Goal: Information Seeking & Learning: Learn about a topic

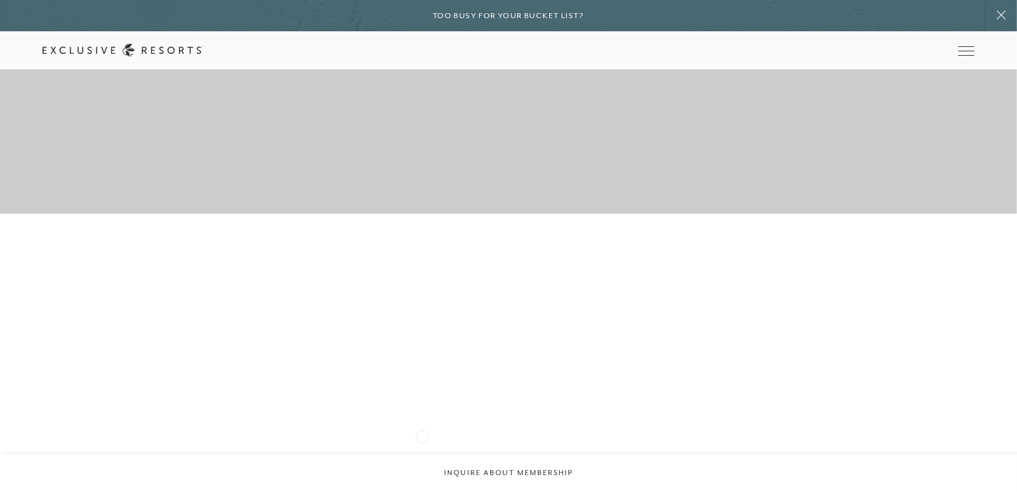
scroll to position [1601, 0]
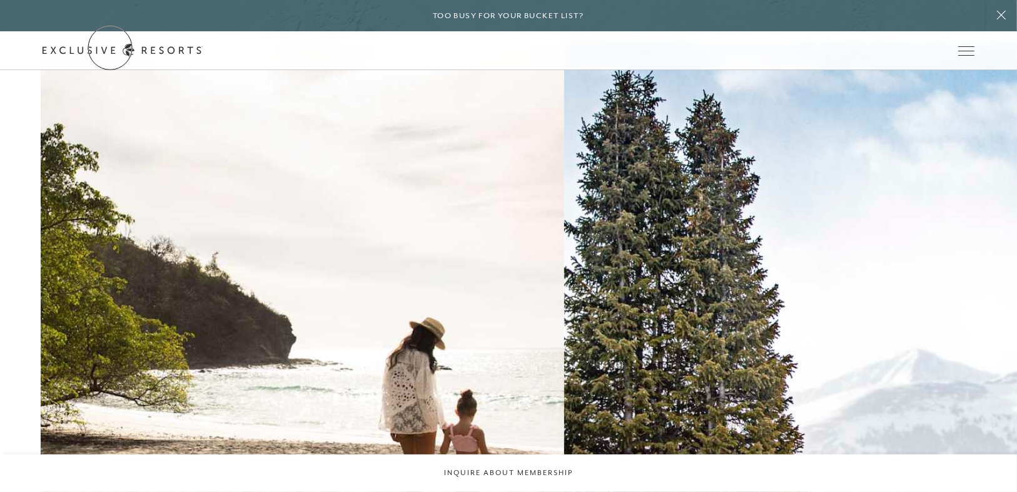
click at [0, 0] on link "Get Started" at bounding box center [0, 0] width 0 height 0
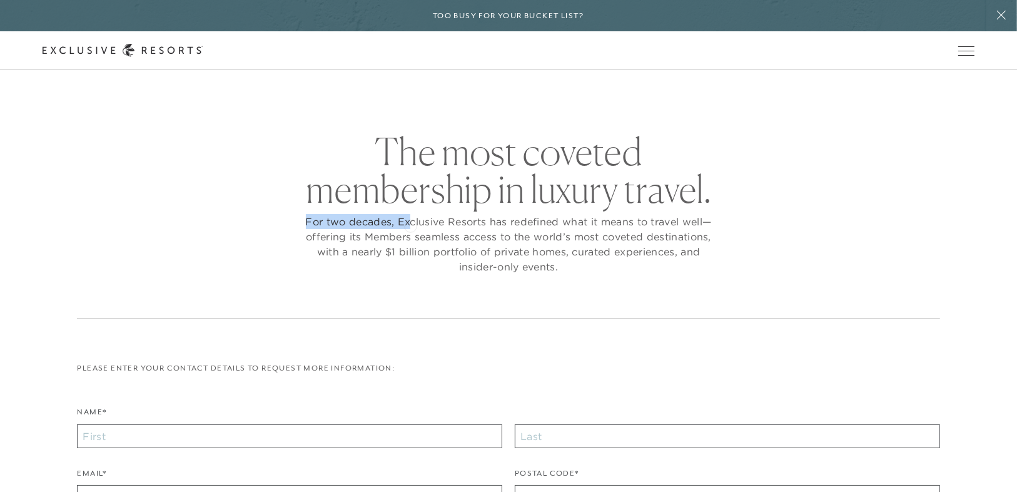
drag, startPoint x: 296, startPoint y: 221, endPoint x: 410, endPoint y: 225, distance: 114.5
click at [410, 225] on div "The most coveted membership in luxury travel. For two decades, Exclusive Resort…" at bounding box center [508, 226] width 862 height 186
click at [409, 224] on p "For two decades, Exclusive Resorts has redefined what it means to travel well—o…" at bounding box center [508, 244] width 413 height 60
drag, startPoint x: 394, startPoint y: 220, endPoint x: 485, endPoint y: 222, distance: 91.3
click at [485, 222] on p "For two decades, Exclusive Resorts has redefined what it means to travel well—o…" at bounding box center [508, 244] width 413 height 60
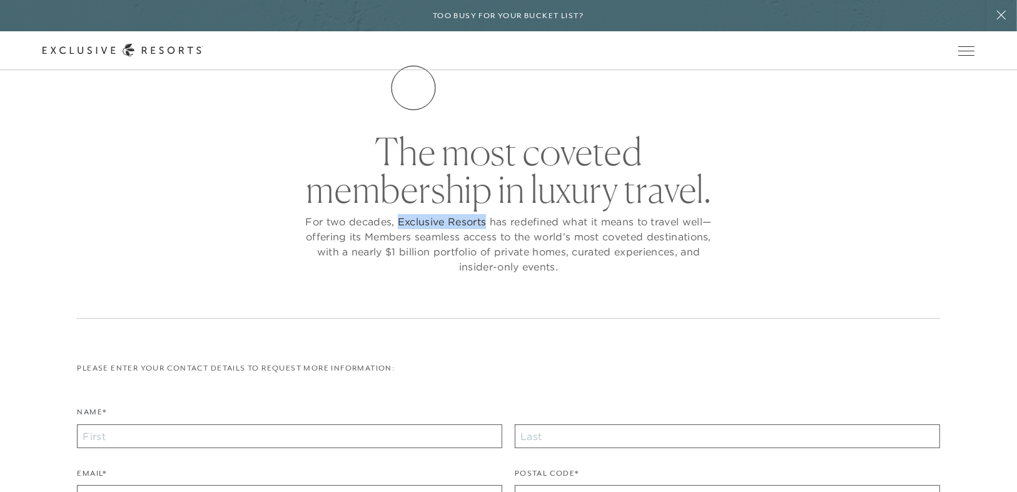
click at [0, 0] on link "The Collection" at bounding box center [0, 0] width 0 height 0
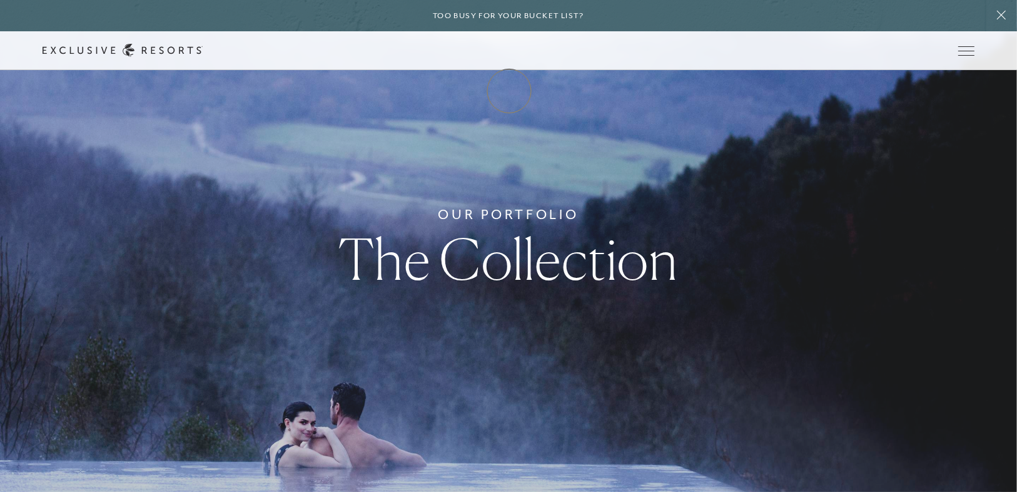
click at [0, 0] on link "Membership" at bounding box center [0, 0] width 0 height 0
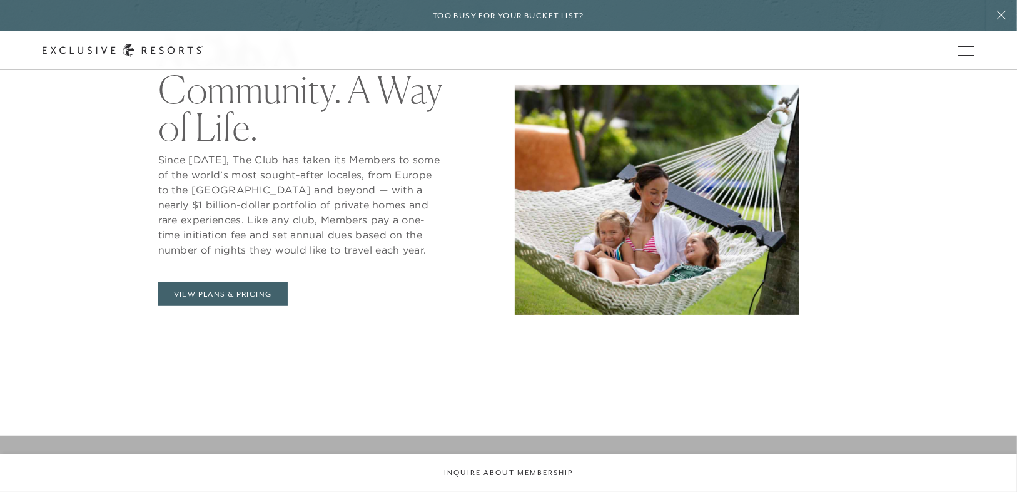
scroll to position [600, 0]
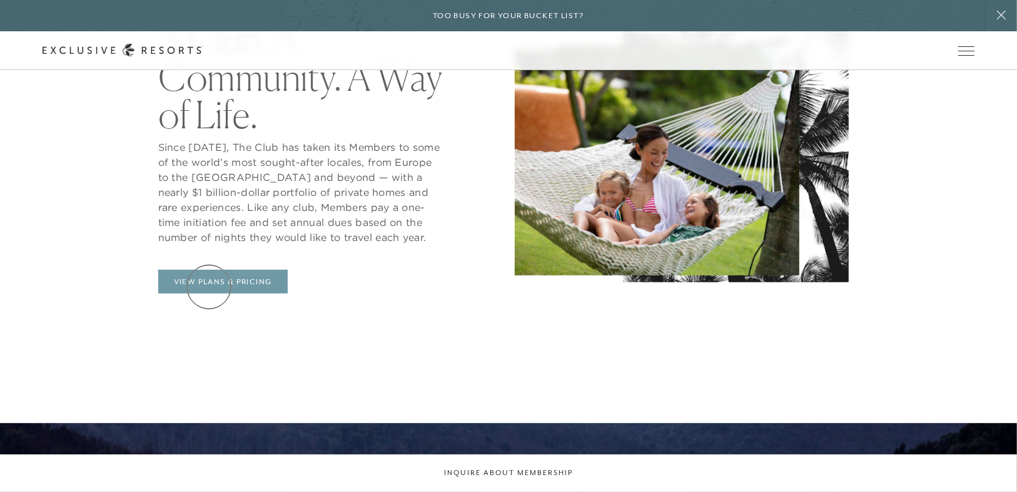
click at [209, 286] on link "View Plans & Pricing" at bounding box center [222, 282] width 129 height 24
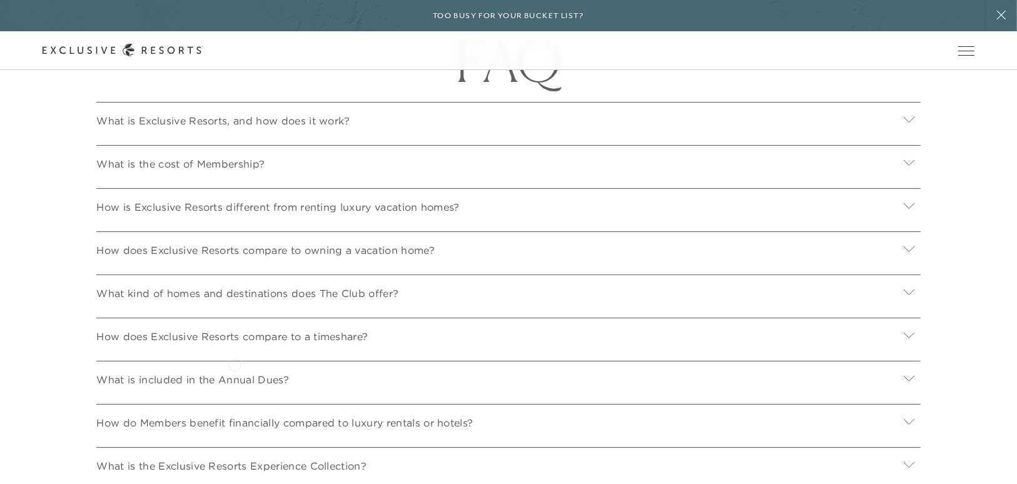
scroll to position [4252, 0]
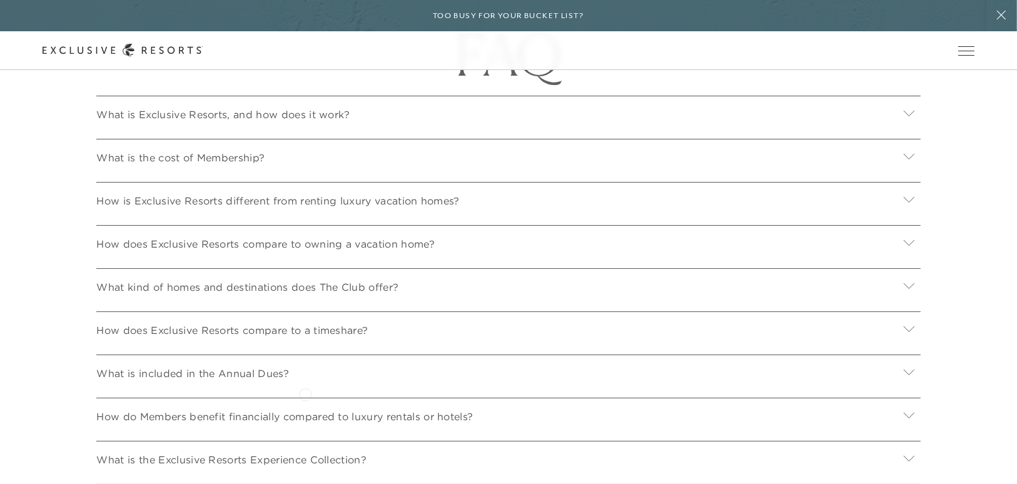
click at [305, 388] on div "What is included in the Annual Dues?" at bounding box center [508, 372] width 824 height 34
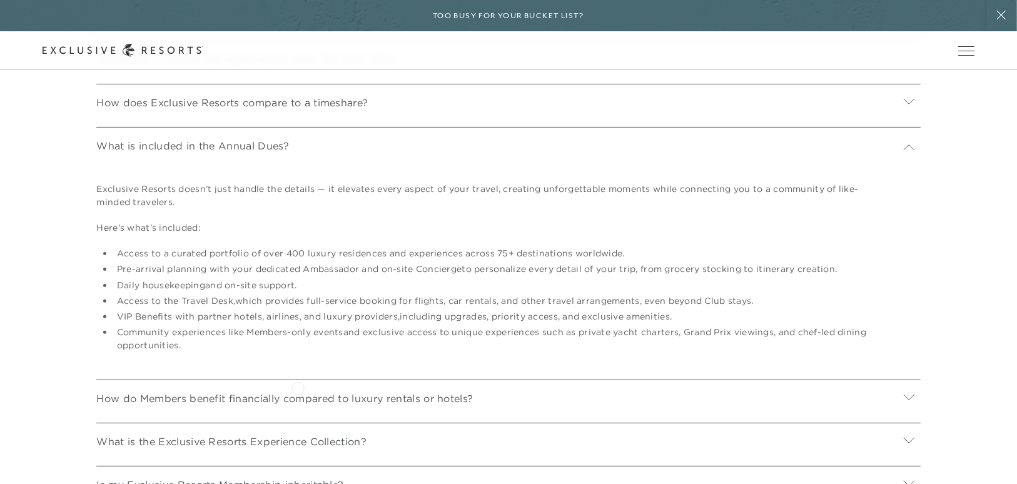
scroll to position [4603, 0]
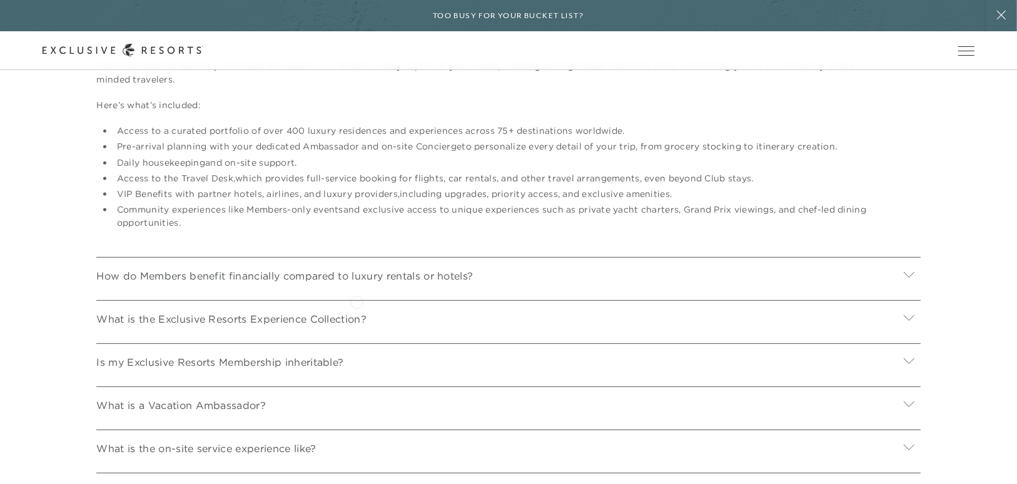
click at [356, 283] on p "How do Members benefit financially compared to luxury rentals or hotels?" at bounding box center [284, 275] width 376 height 15
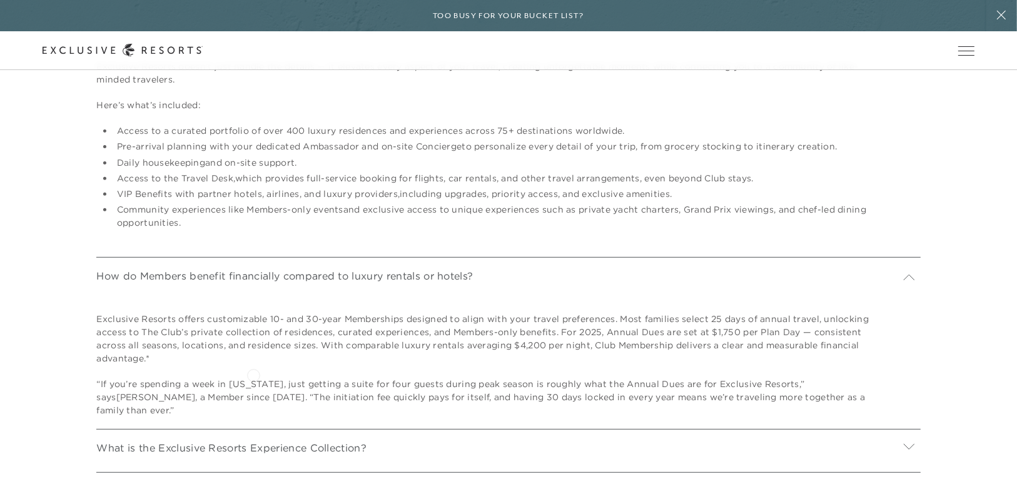
drag, startPoint x: 197, startPoint y: 373, endPoint x: 253, endPoint y: 374, distance: 56.3
click at [253, 365] on p "Exclusive Resorts offers customizable 10- and 30-year Memberships designed to a…" at bounding box center [492, 339] width 793 height 53
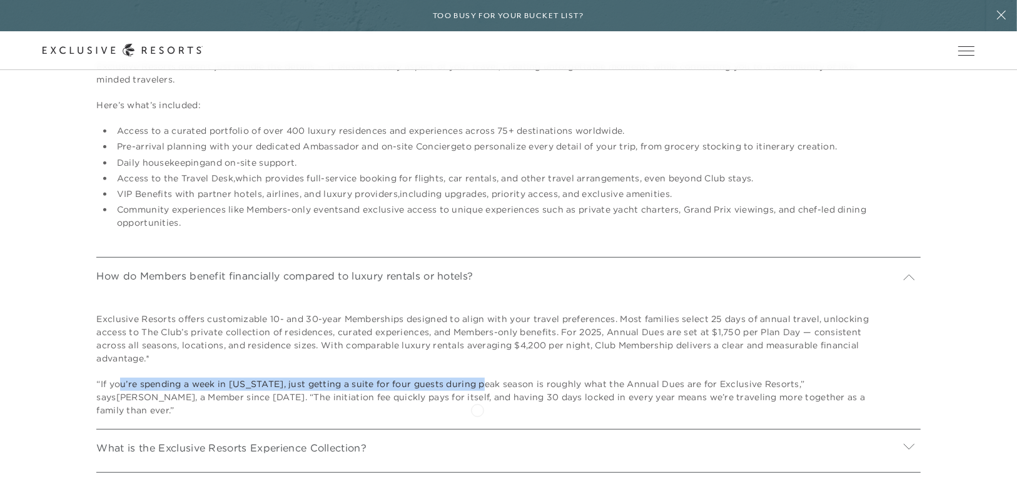
drag, startPoint x: 123, startPoint y: 405, endPoint x: 477, endPoint y: 409, distance: 354.6
click at [477, 409] on p "“If you’re spending a week in [US_STATE], just getting a suite for four guests …" at bounding box center [492, 397] width 793 height 39
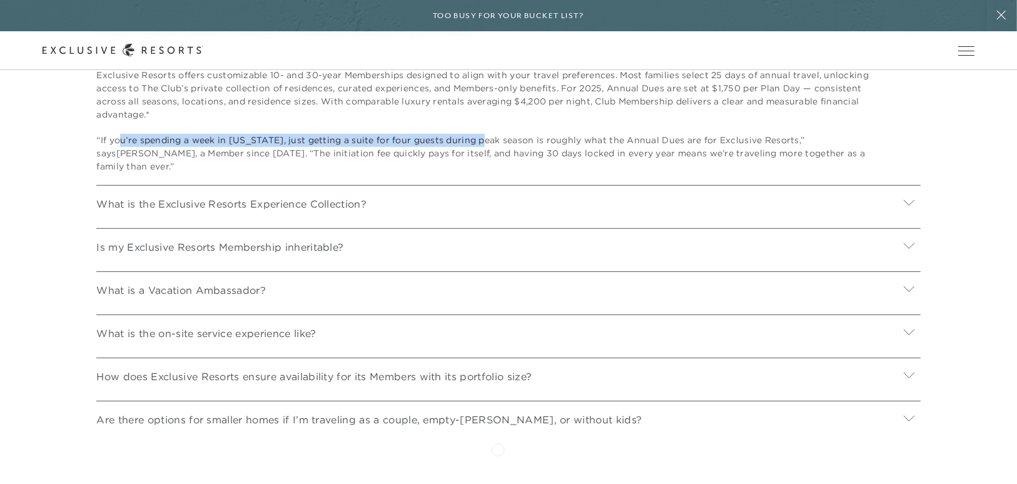
scroll to position [4853, 0]
